Goal: Task Accomplishment & Management: Manage account settings

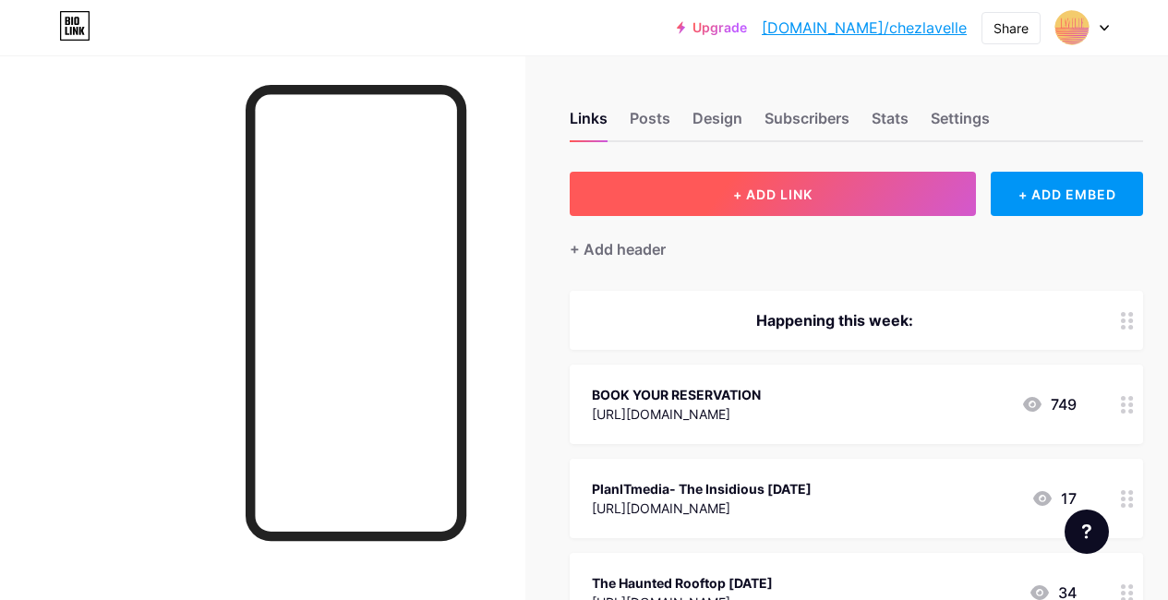
click at [825, 205] on button "+ ADD LINK" at bounding box center [773, 194] width 406 height 44
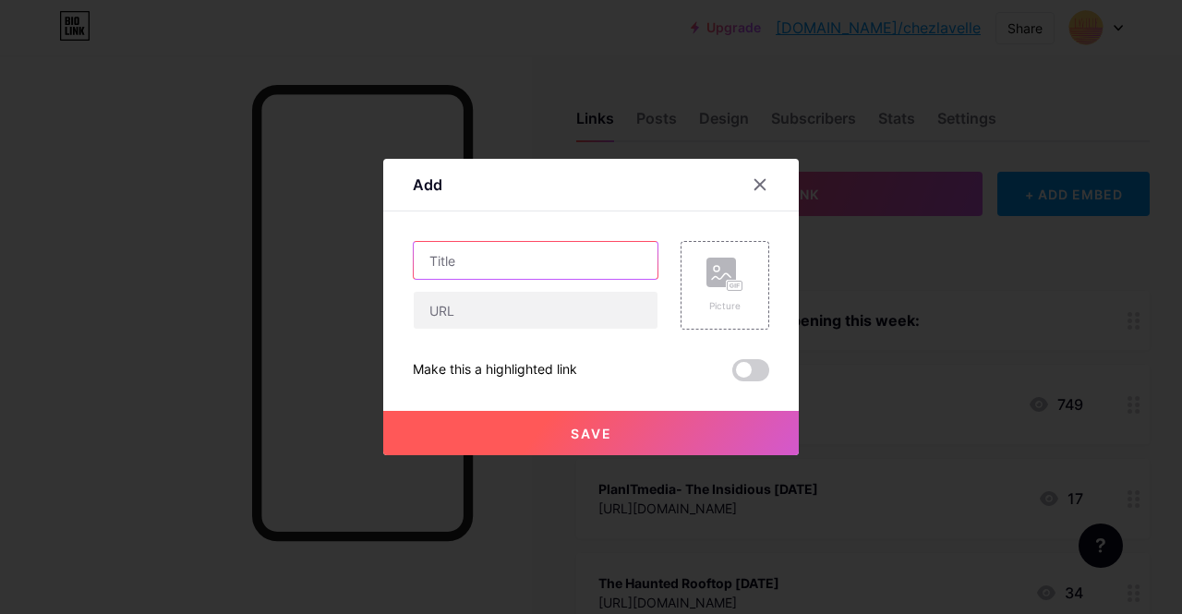
click at [557, 257] on input "text" at bounding box center [536, 260] width 244 height 37
paste input "Toronto Dating Hub"
type input "Toronto Dating Hub"
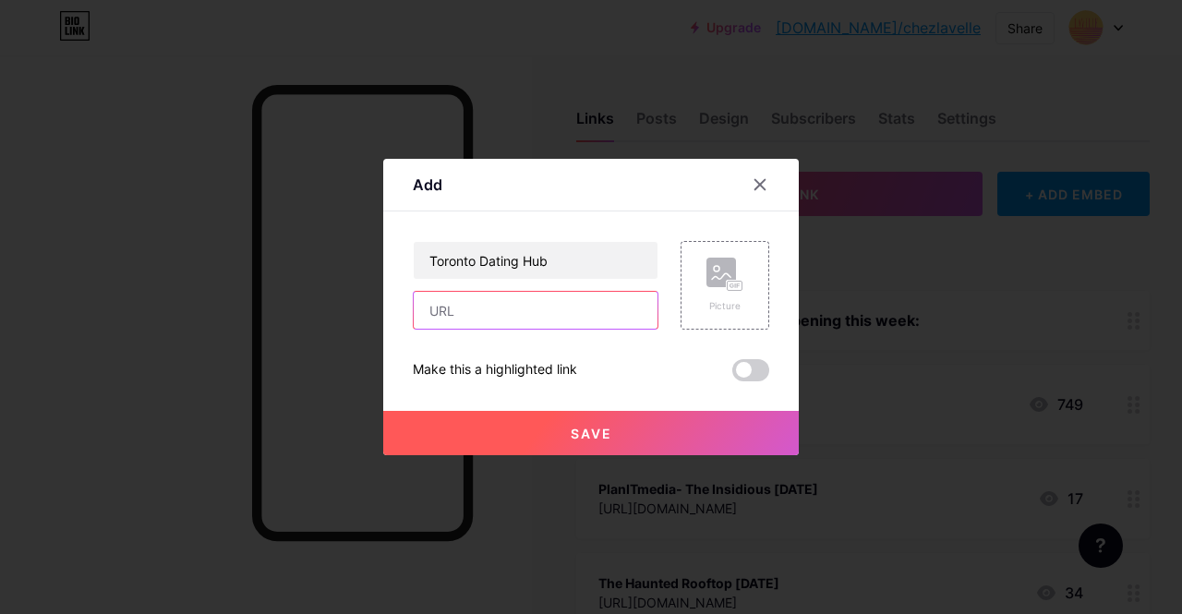
click at [535, 311] on input "text" at bounding box center [536, 310] width 244 height 37
paste input "[URL][DOMAIN_NAME][DEMOGRAPHIC_DATA]"
type input "[URL][DOMAIN_NAME][DEMOGRAPHIC_DATA]"
click at [582, 430] on span "Save" at bounding box center [592, 434] width 42 height 16
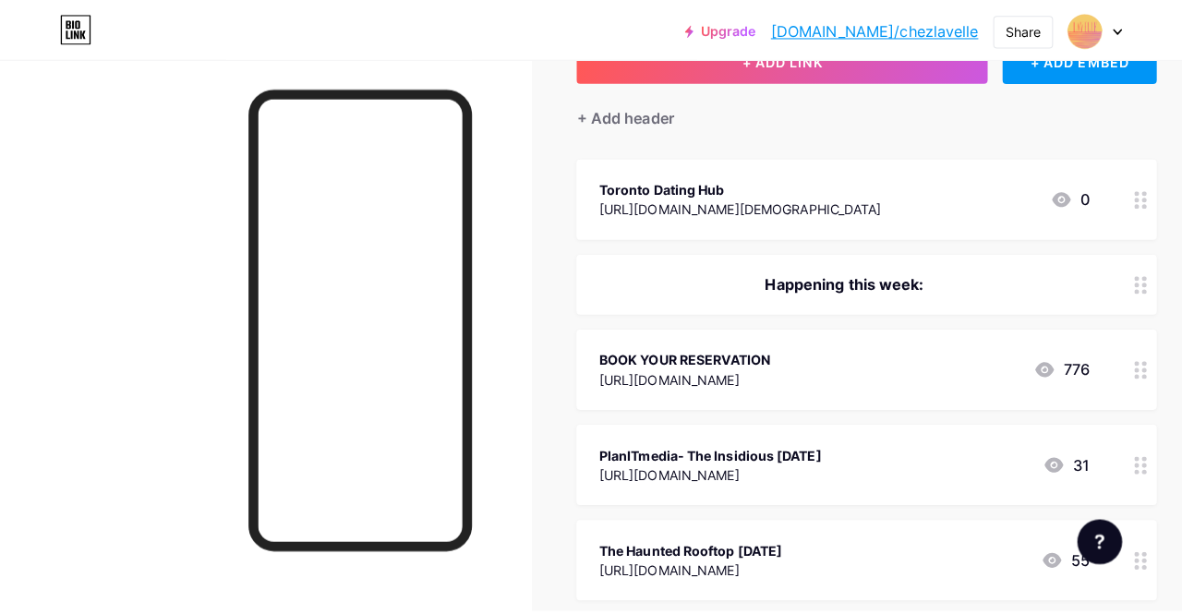
scroll to position [138, 0]
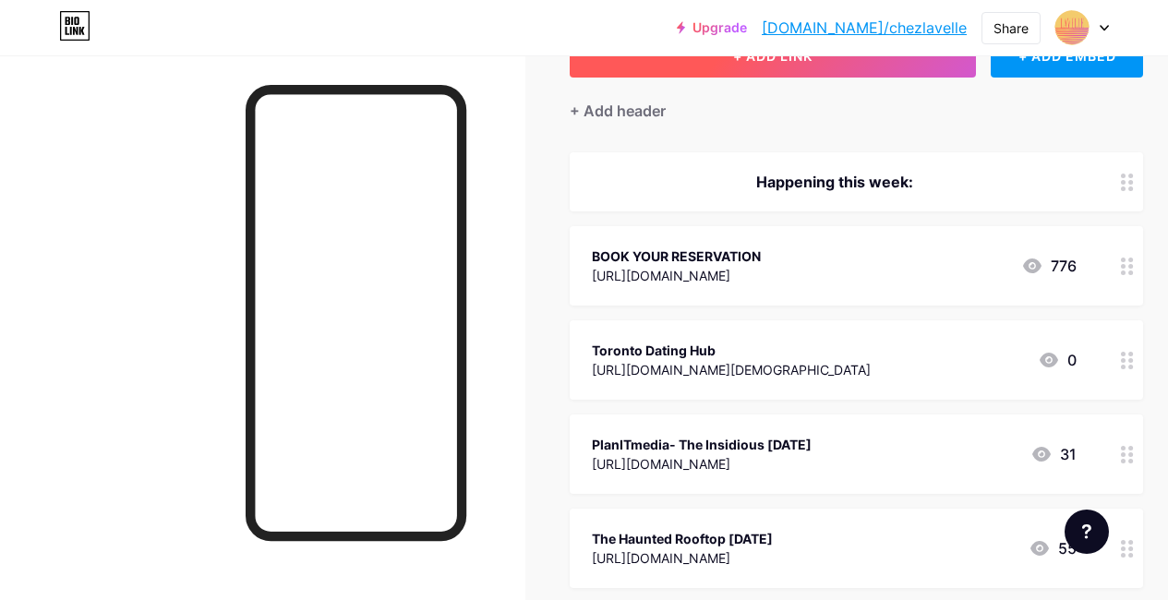
click at [661, 69] on button "+ ADD LINK" at bounding box center [773, 55] width 406 height 44
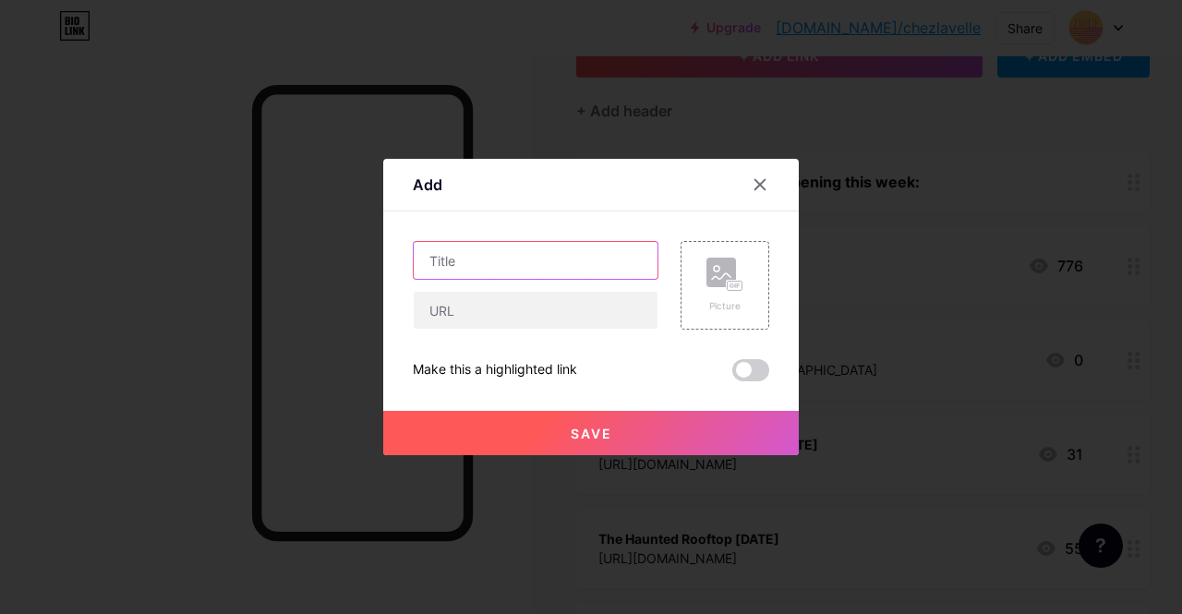
click at [465, 275] on input "text" at bounding box center [536, 260] width 244 height 37
paste input "Singles Mixers"
type input "Singles Mixers"
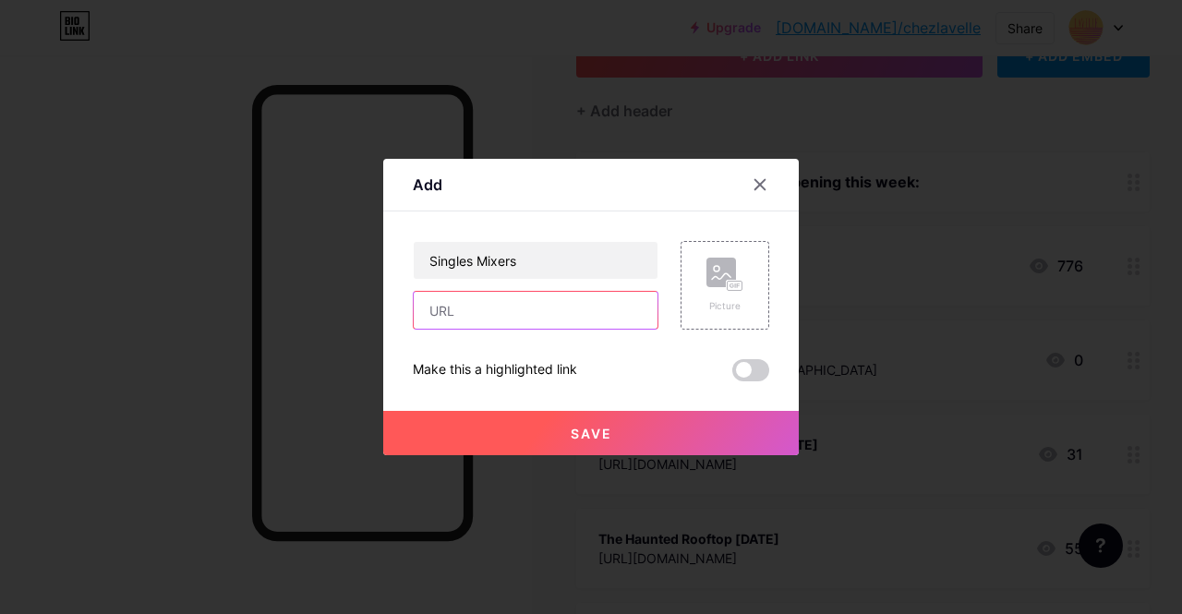
click at [549, 311] on input "text" at bounding box center [536, 310] width 244 height 37
paste input "[URL][DOMAIN_NAME][DEMOGRAPHIC_DATA]"
type input "[URL][DOMAIN_NAME][DEMOGRAPHIC_DATA]"
click at [570, 434] on button "Save" at bounding box center [590, 433] width 415 height 44
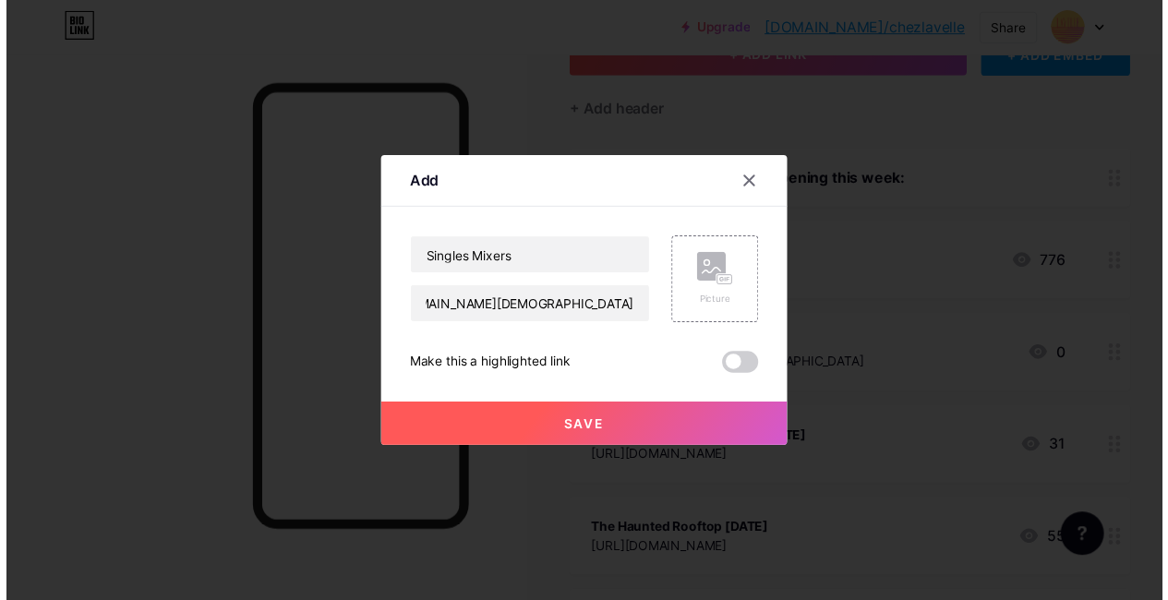
scroll to position [0, 0]
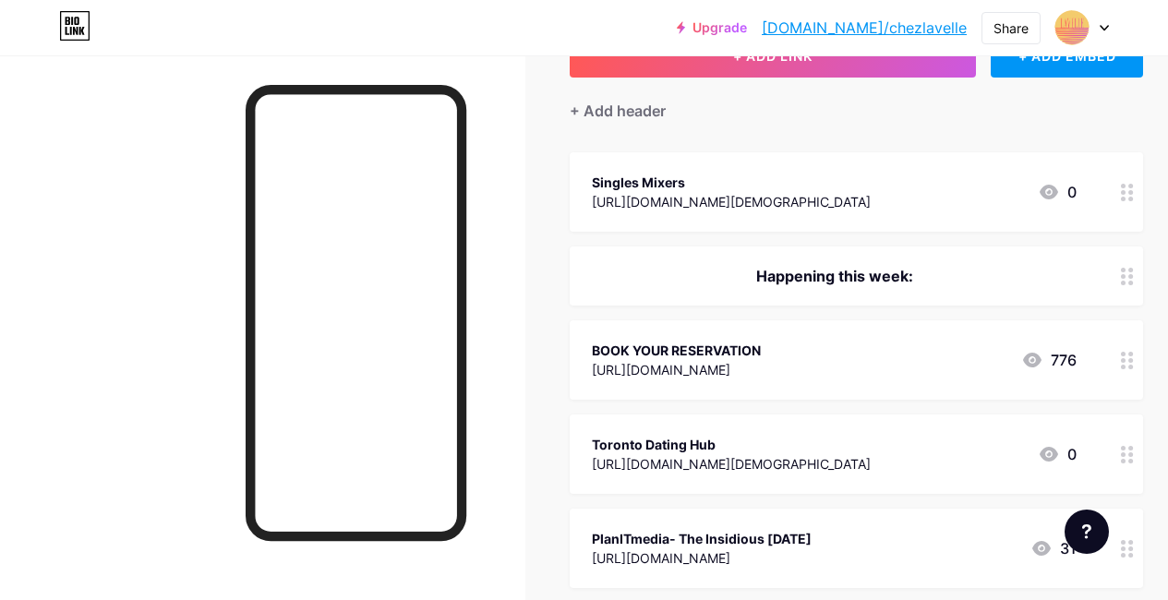
drag, startPoint x: 1113, startPoint y: 190, endPoint x: 1078, endPoint y: 149, distance: 54.4
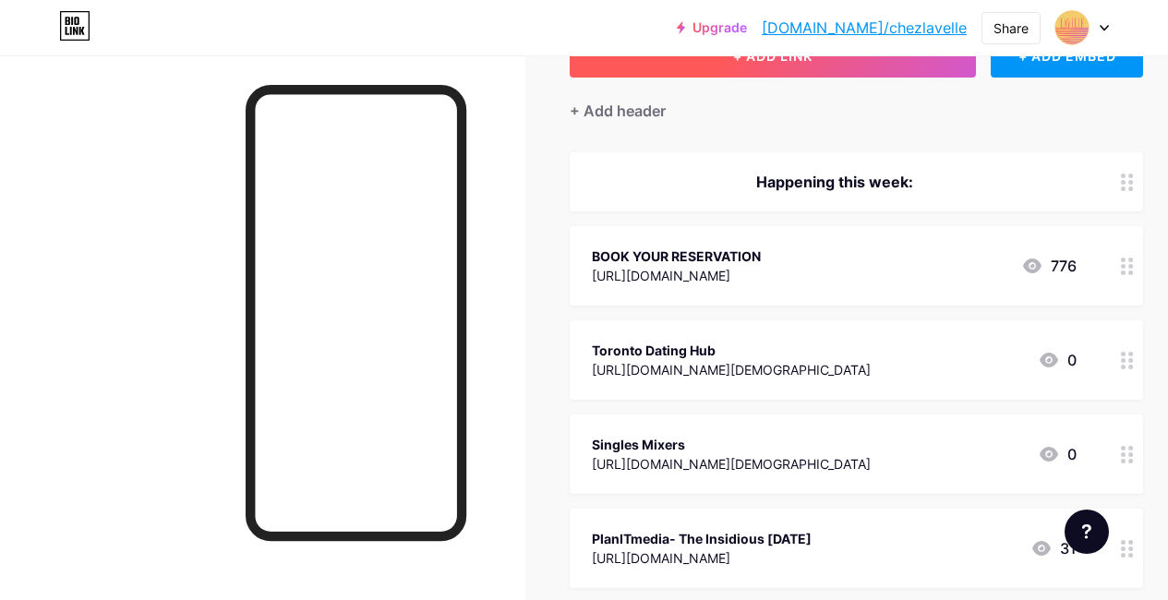
click at [754, 69] on button "+ ADD LINK" at bounding box center [773, 55] width 406 height 44
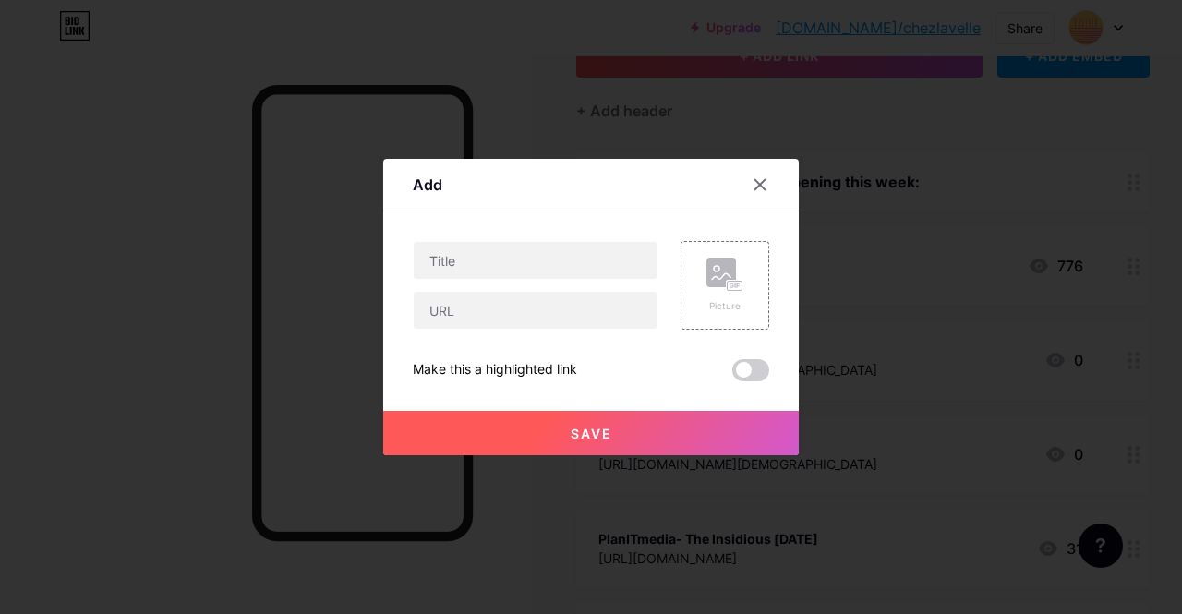
click at [545, 241] on div at bounding box center [536, 260] width 246 height 39
click at [535, 248] on input "text" at bounding box center [536, 260] width 244 height 37
paste input "Filmera"
type input "Filmera"
click at [526, 295] on input "text" at bounding box center [536, 310] width 244 height 37
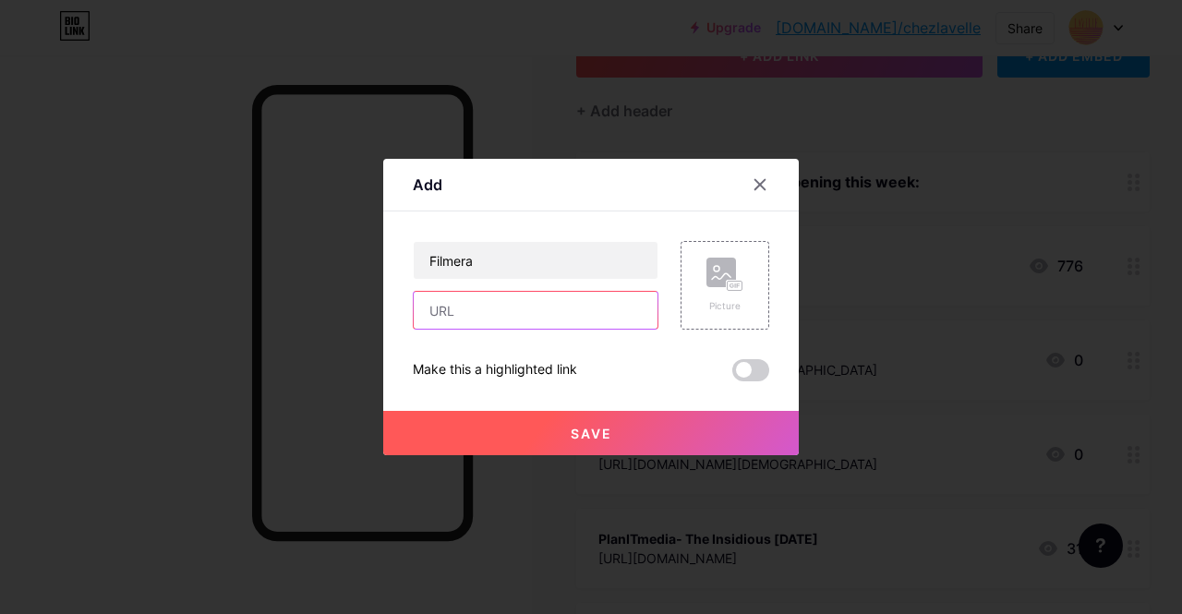
paste input "[URL][DOMAIN_NAME]"
type input "[URL][DOMAIN_NAME]"
click at [621, 443] on button "Save" at bounding box center [590, 433] width 415 height 44
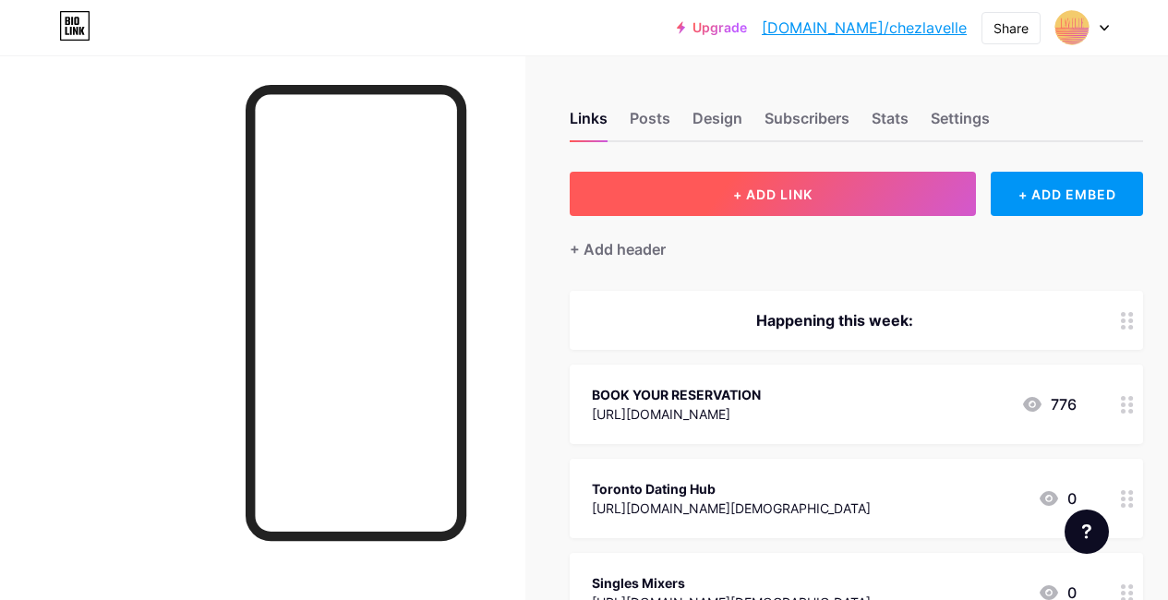
click at [760, 188] on span "+ ADD LINK" at bounding box center [772, 195] width 79 height 16
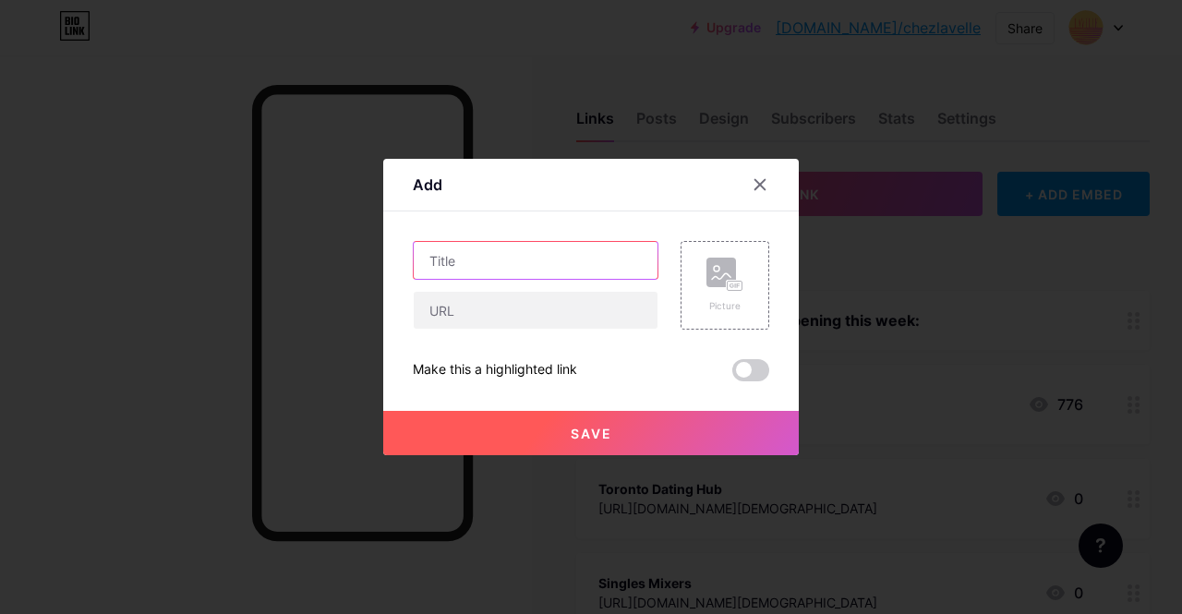
click at [446, 278] on input "text" at bounding box center [536, 260] width 244 height 37
paste input "Sum of 5: Law, Real Estate, & Construction"
type input "Sum of 5: Law, Real Estate, & Construction"
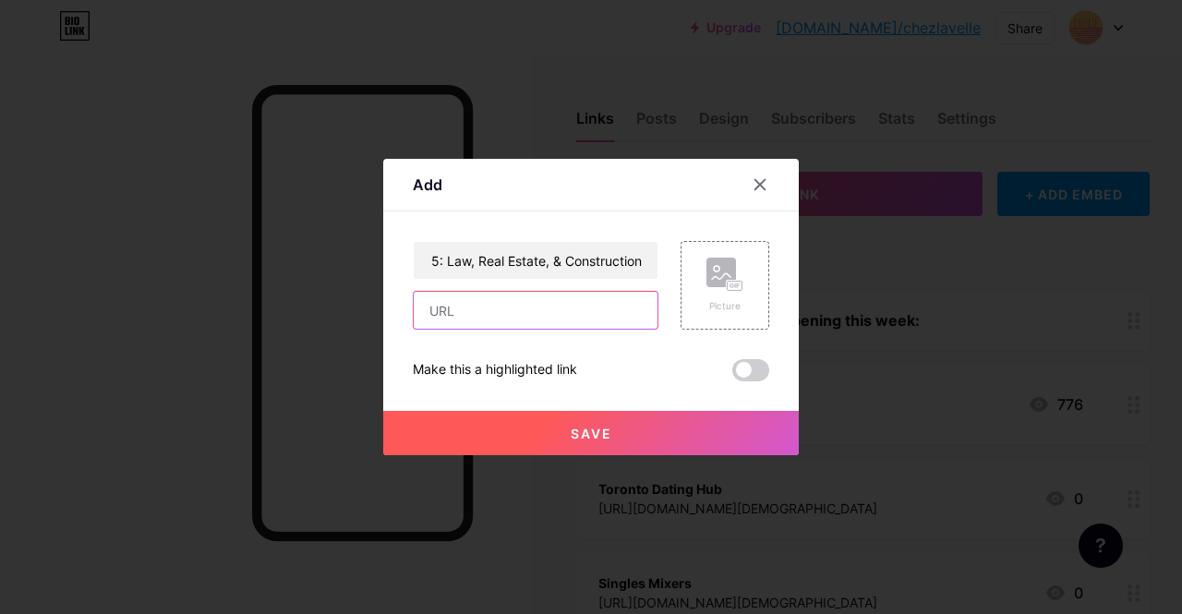
click at [506, 307] on input "text" at bounding box center [536, 310] width 244 height 37
paste input "[URL][DOMAIN_NAME]"
type input "[URL][DOMAIN_NAME]"
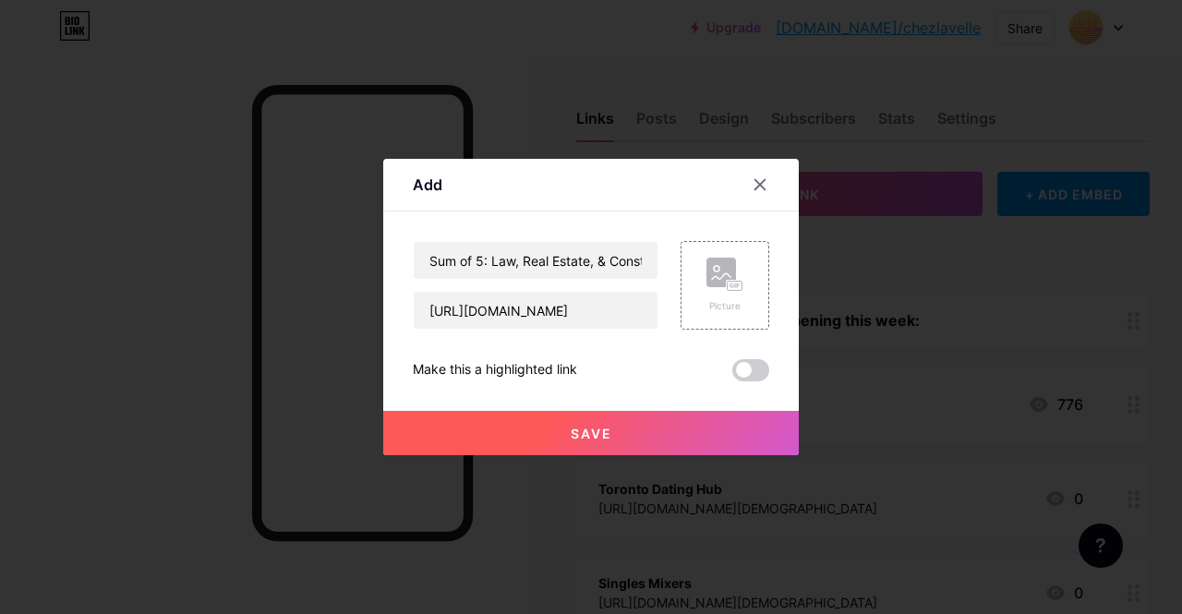
click at [592, 434] on span "Save" at bounding box center [592, 434] width 42 height 16
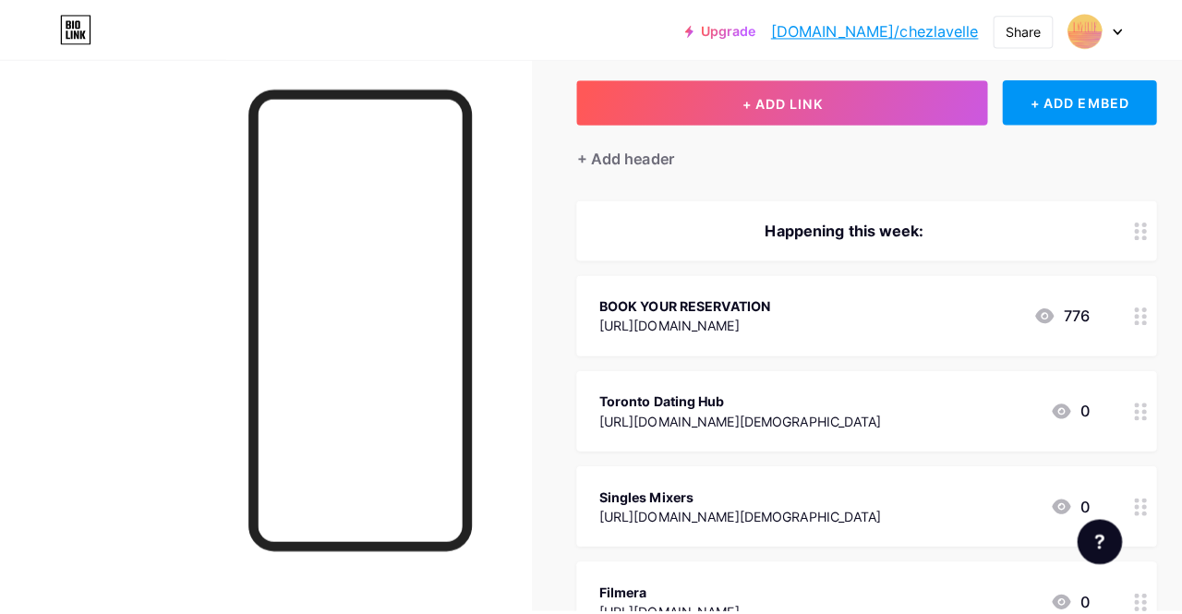
scroll to position [54, 0]
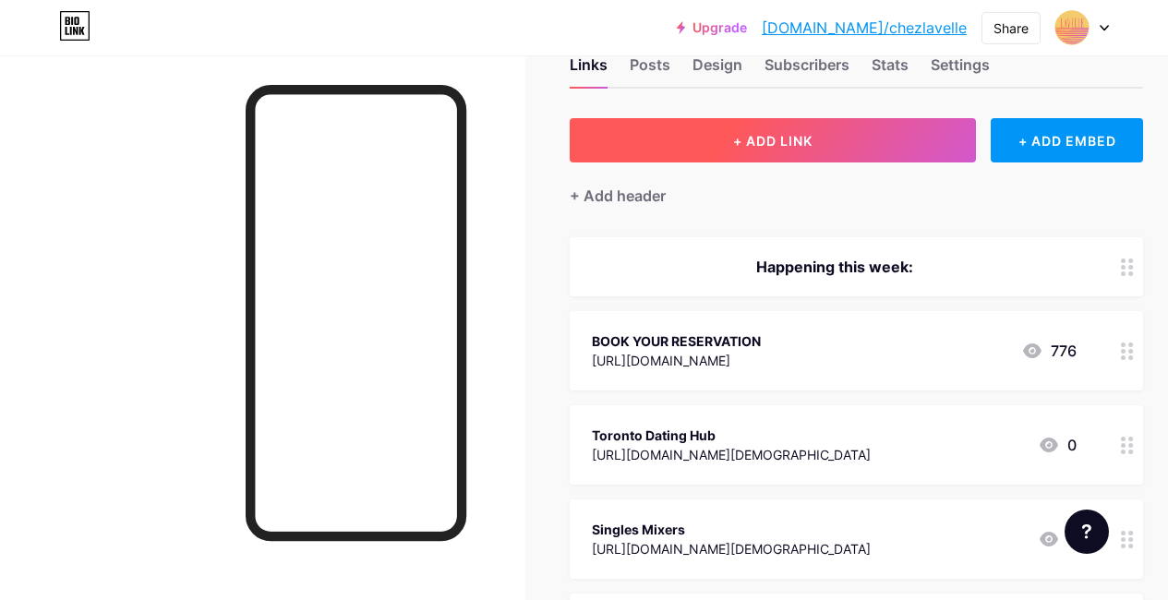
click at [755, 135] on span "+ ADD LINK" at bounding box center [772, 141] width 79 height 16
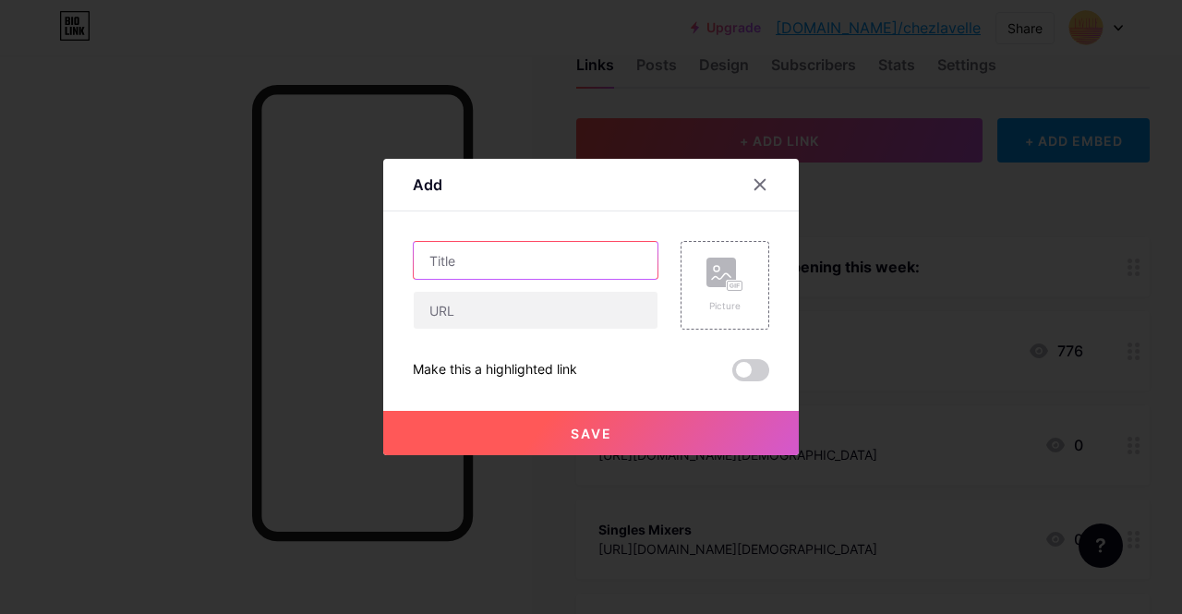
click at [463, 254] on input "text" at bounding box center [536, 260] width 244 height 37
paste input "Creatives & Professionals Social: Elevate Your Network"
type input "Creatives & Professionals Social: Elevate Your Network"
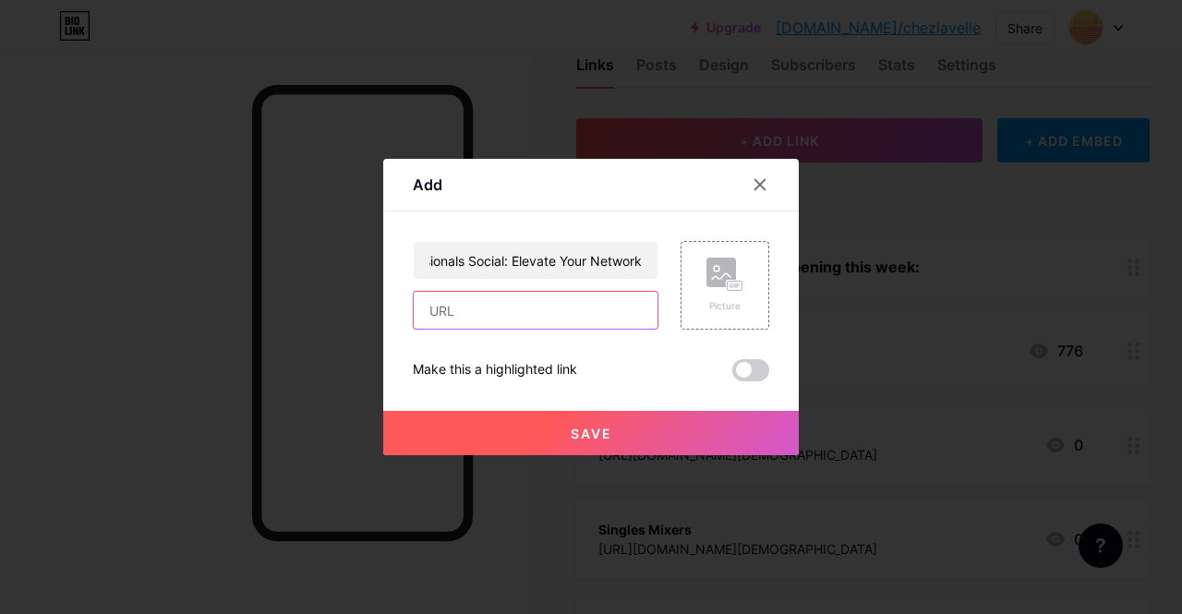
click at [503, 314] on input "text" at bounding box center [536, 310] width 244 height 37
paste input "[URL][DOMAIN_NAME]"
type input "[URL][DOMAIN_NAME]"
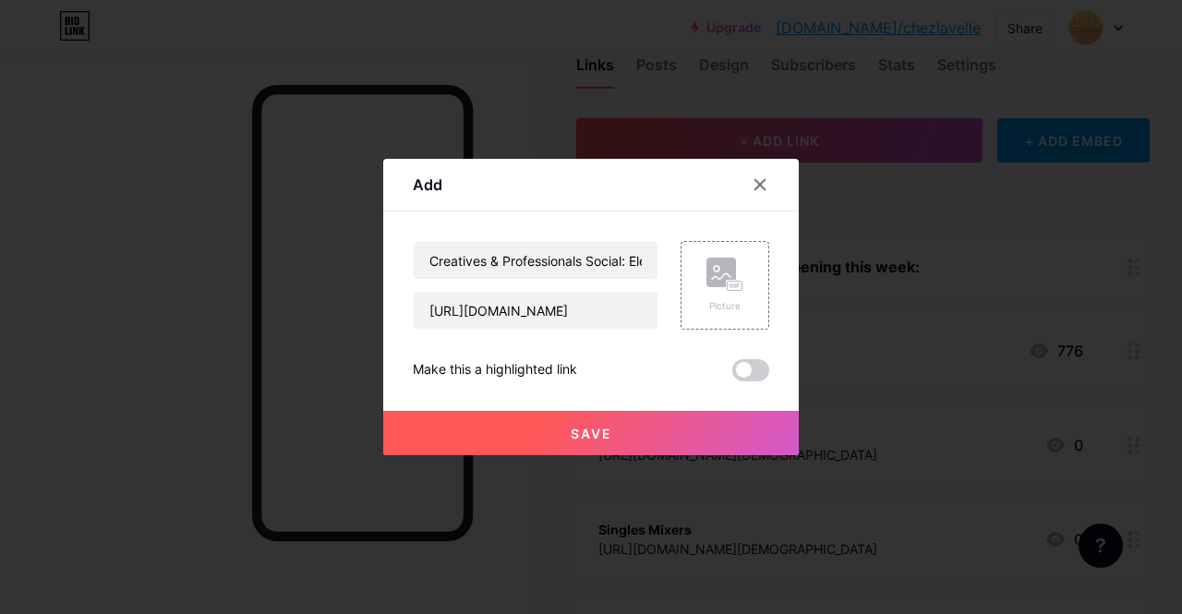
click at [644, 432] on button "Save" at bounding box center [590, 433] width 415 height 44
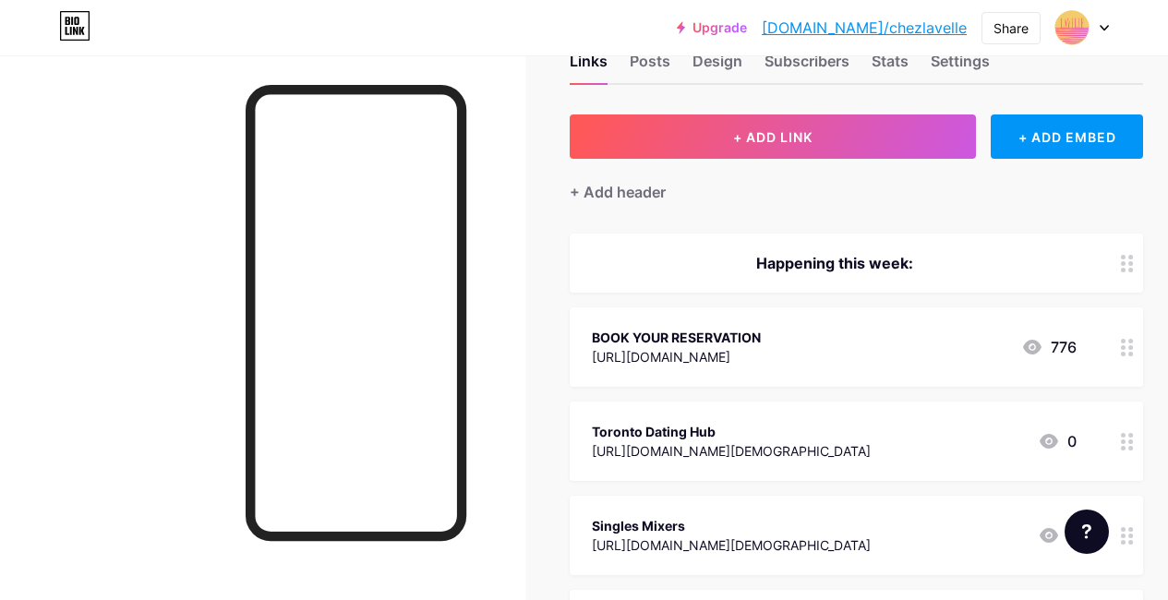
scroll to position [0, 0]
